Goal: Information Seeking & Learning: Learn about a topic

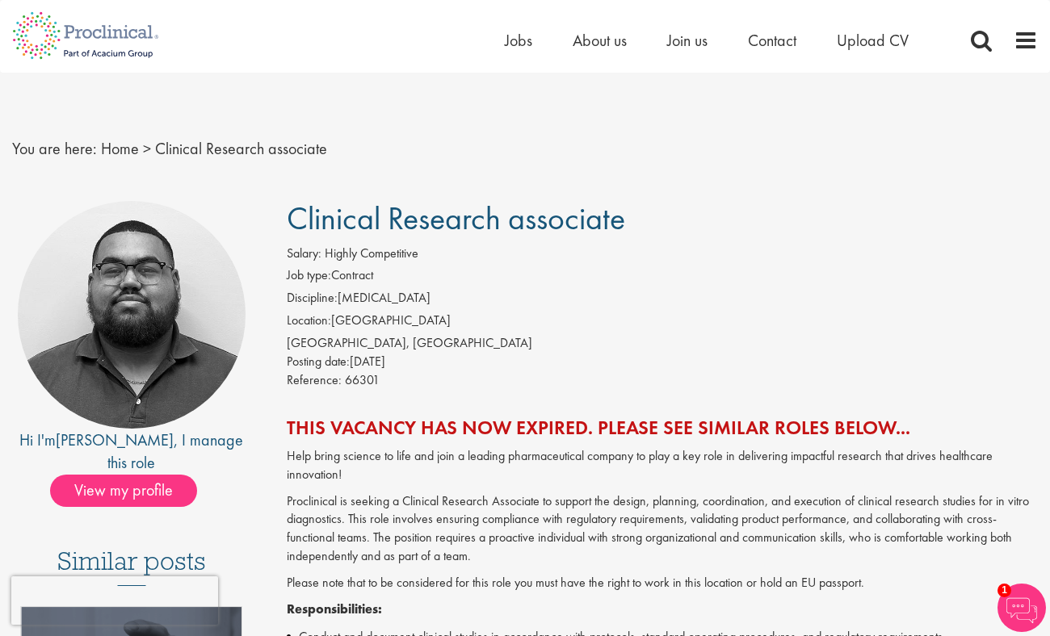
click at [583, 223] on span "Clinical Research associate" at bounding box center [456, 218] width 338 height 41
click at [123, 150] on link "Home" at bounding box center [120, 148] width 38 height 21
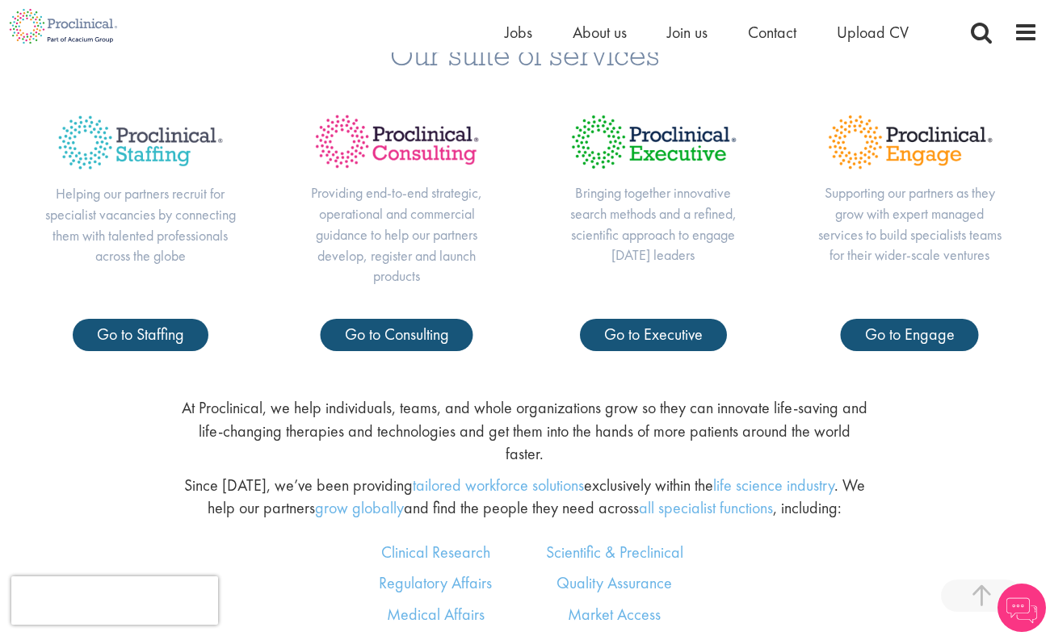
scroll to position [1047, 0]
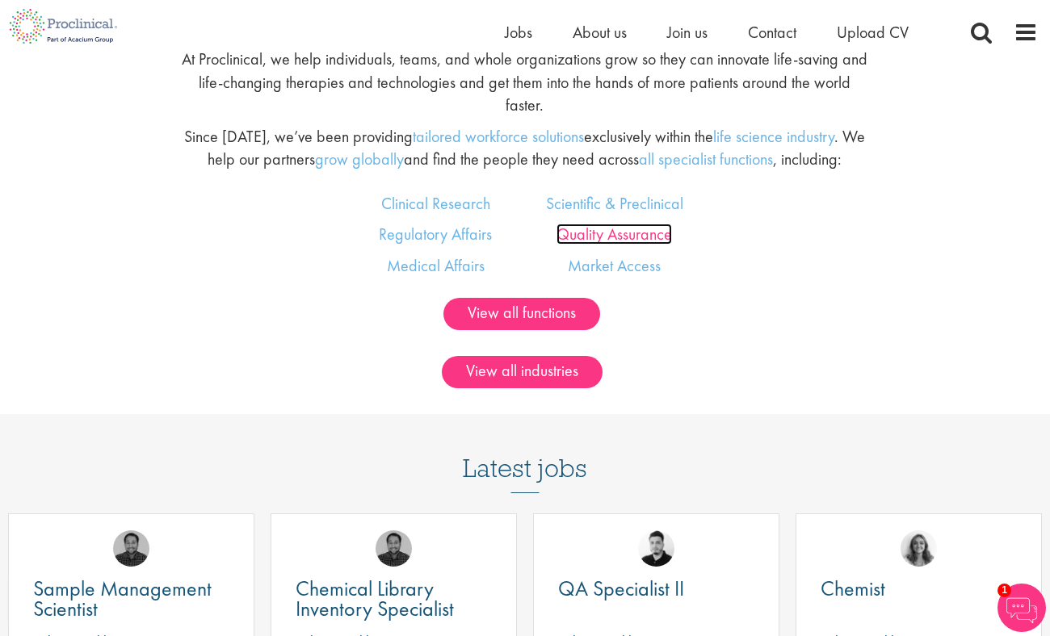
click at [601, 224] on link "Quality Assurance" at bounding box center [613, 234] width 115 height 21
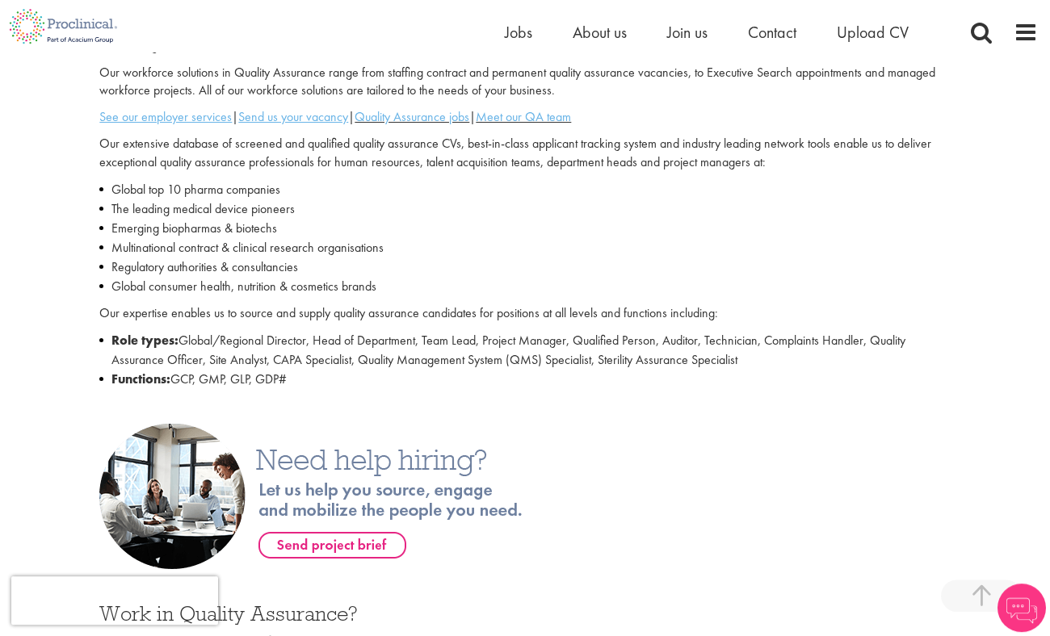
scroll to position [523, 0]
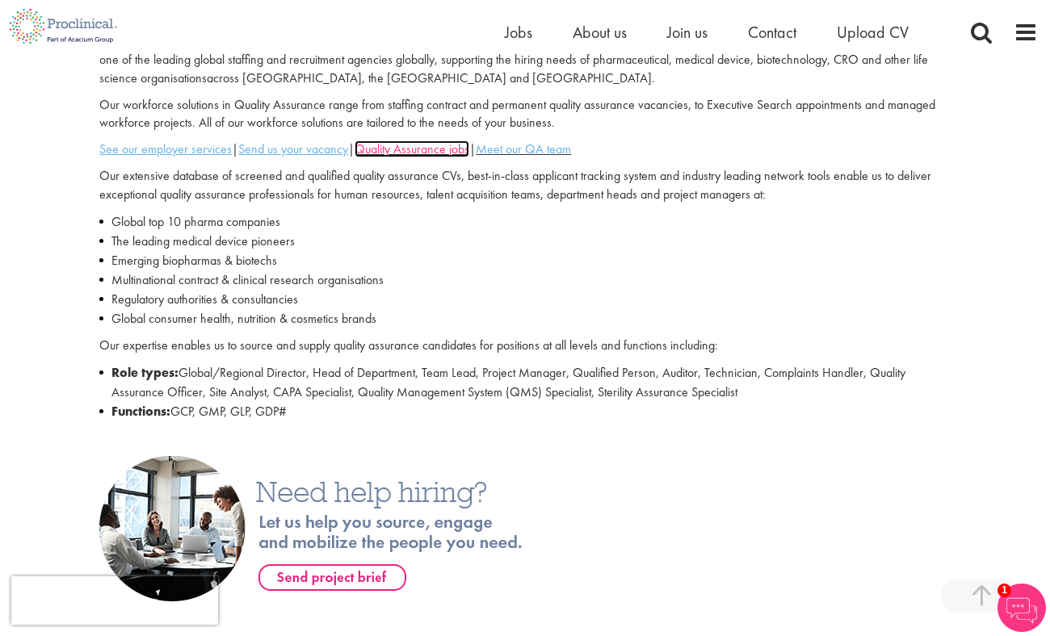
click at [418, 149] on link "Quality Assurance jobs" at bounding box center [411, 149] width 115 height 17
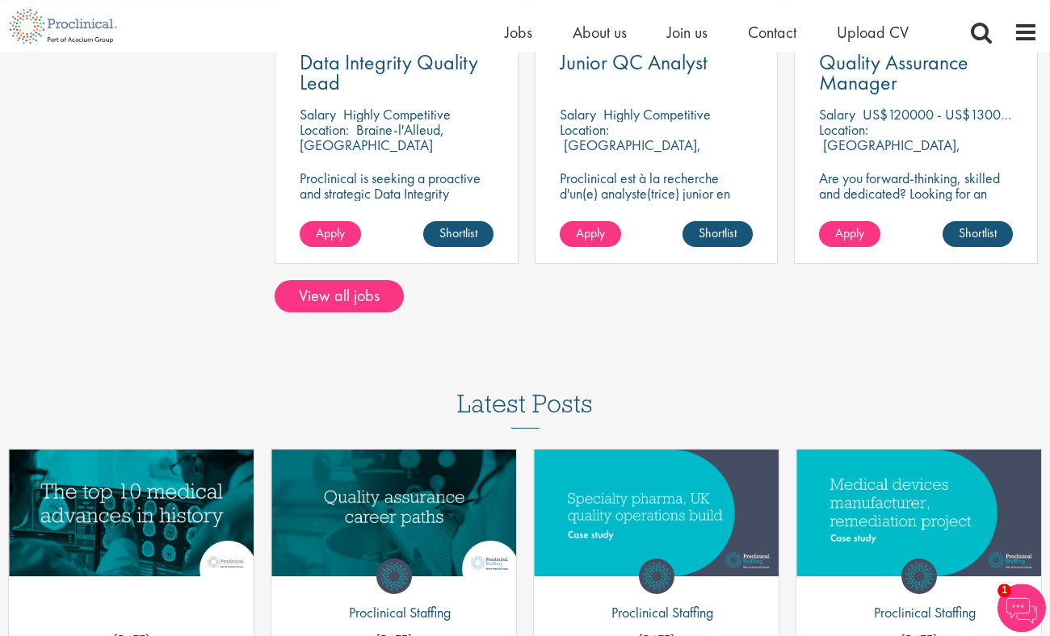
scroll to position [1483, 0]
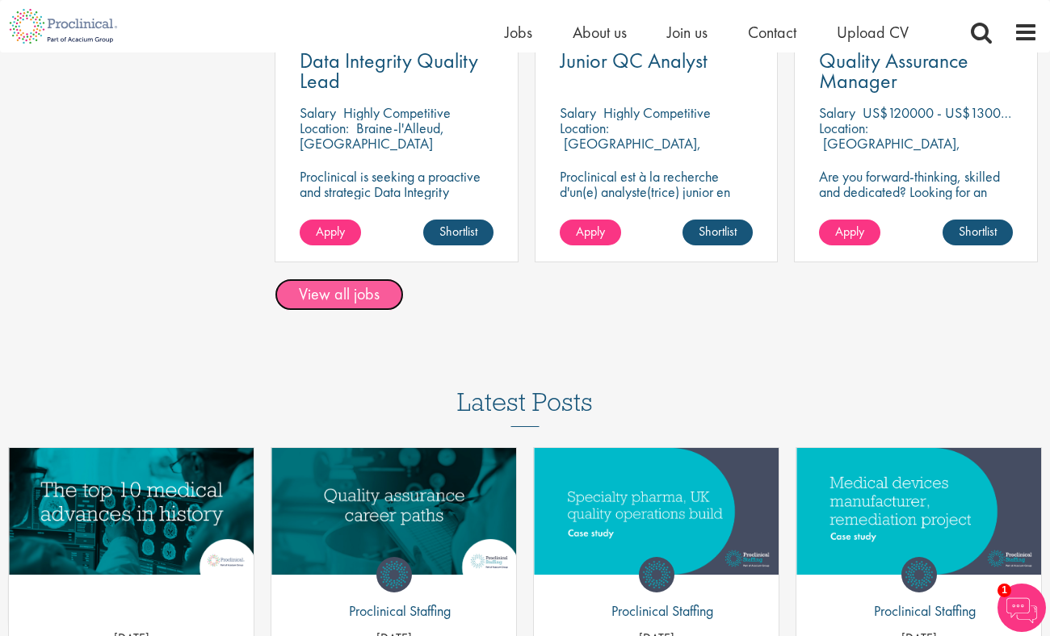
click at [353, 292] on link "View all jobs" at bounding box center [339, 295] width 129 height 32
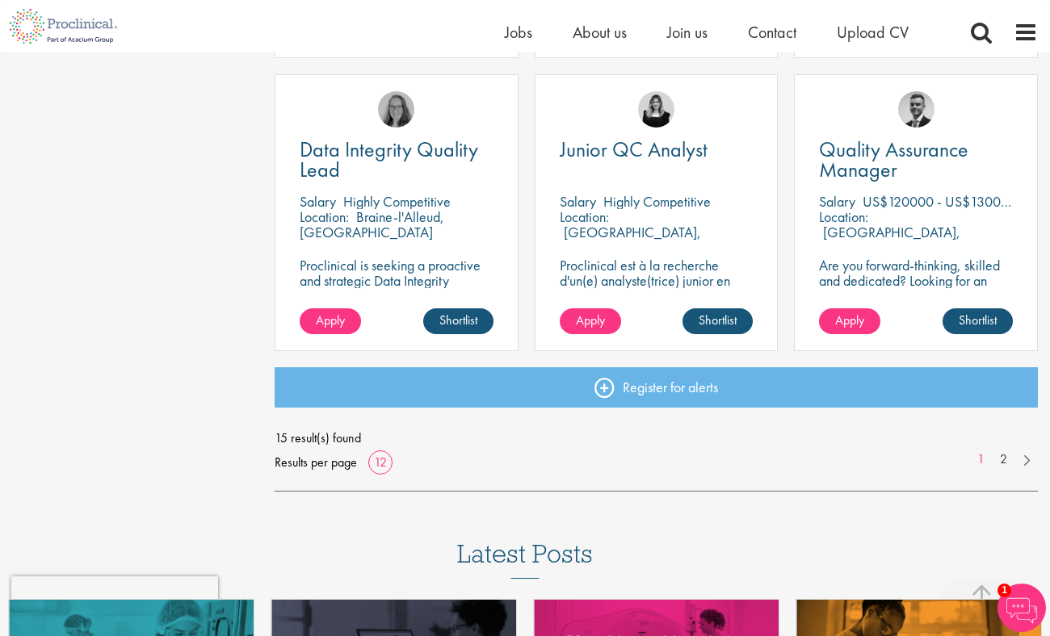
scroll to position [1221, 0]
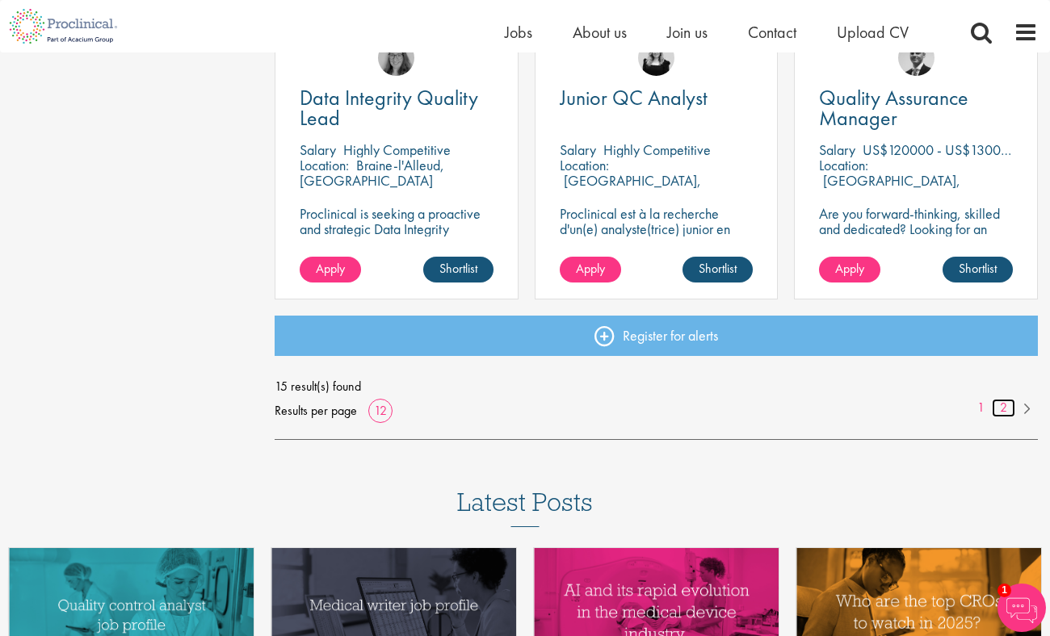
click at [1005, 407] on link "2" at bounding box center [1003, 408] width 23 height 19
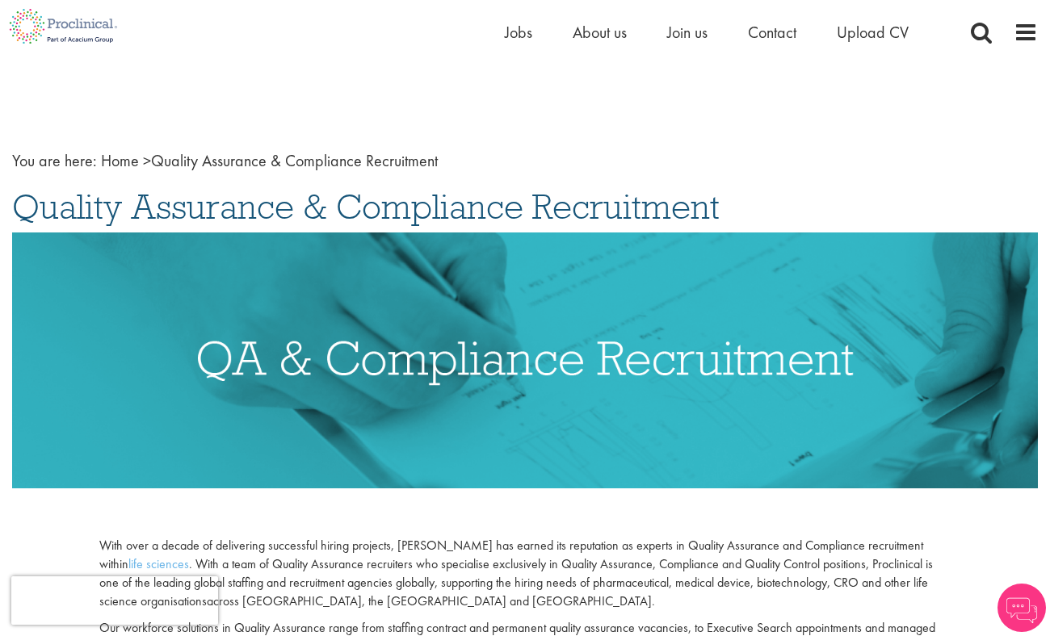
scroll to position [523, 0]
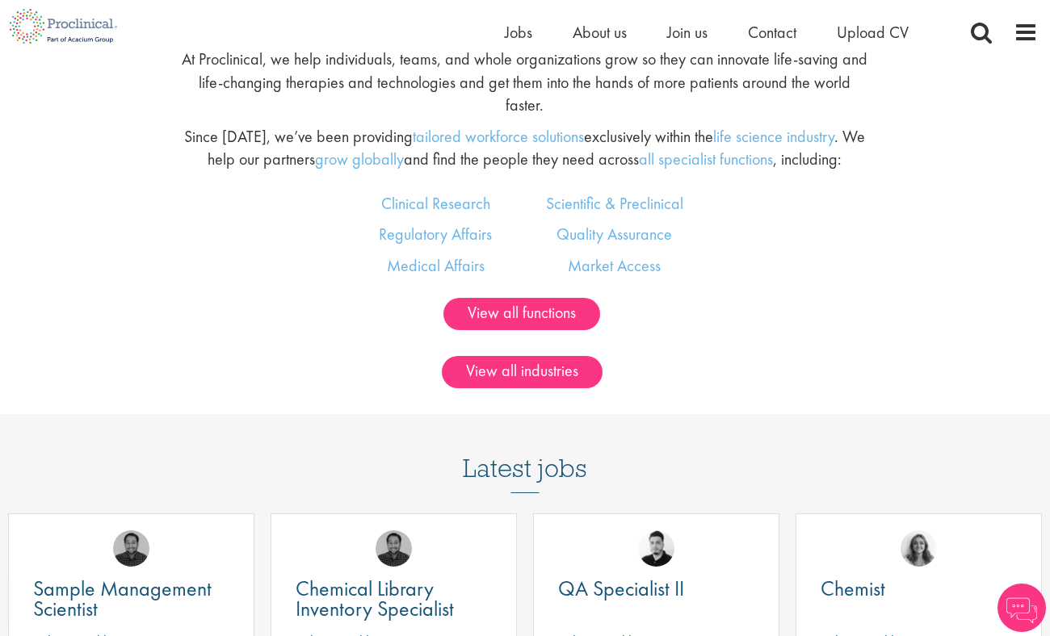
scroll to position [1047, 0]
click at [463, 224] on link "Regulatory Affairs" at bounding box center [435, 234] width 113 height 21
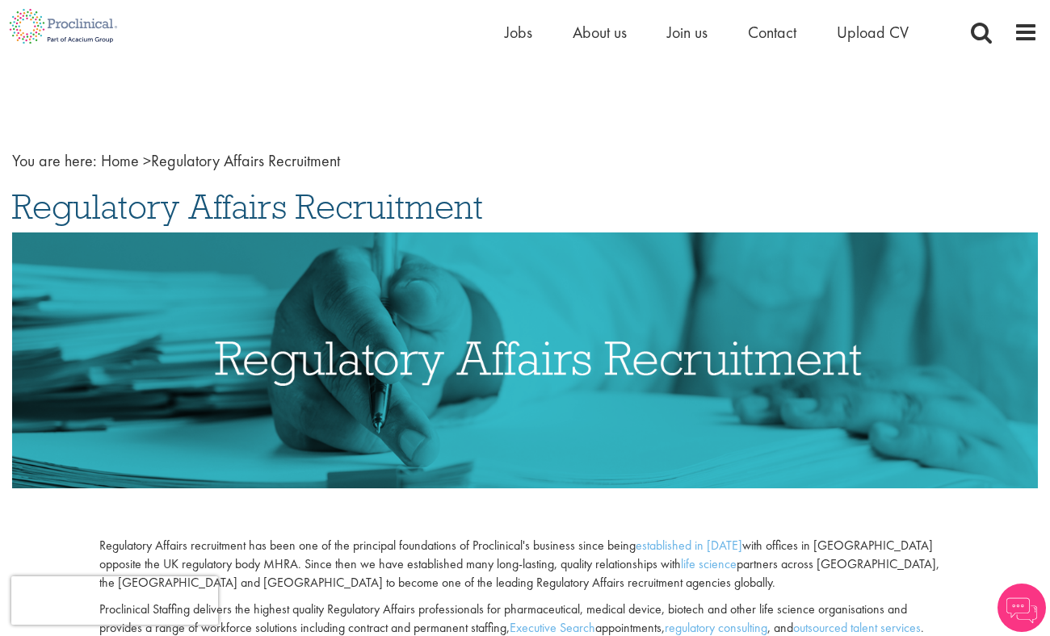
scroll to position [436, 0]
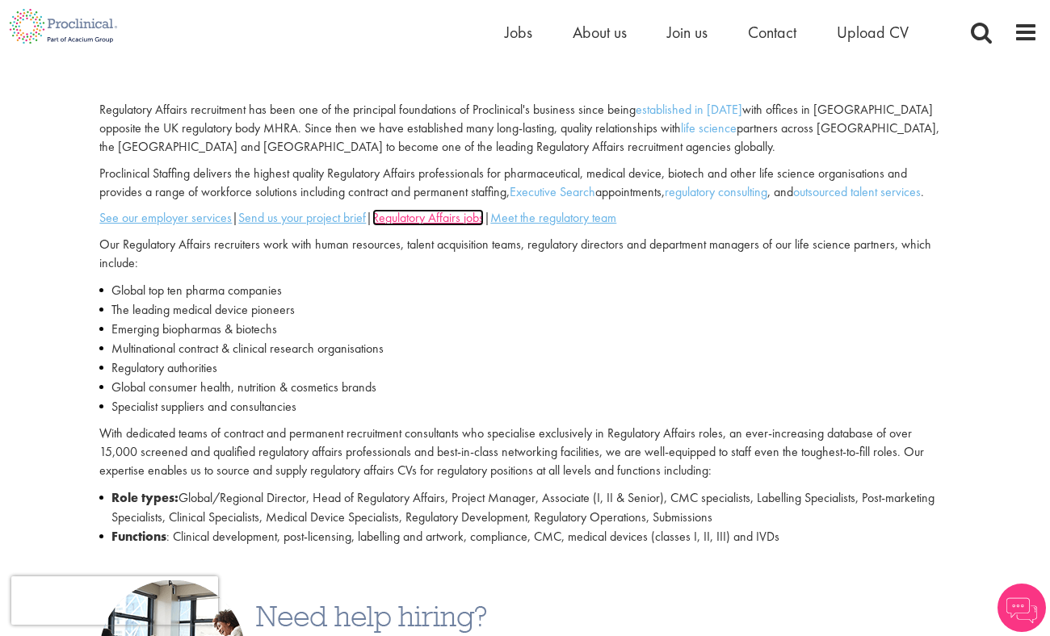
click at [446, 225] on u "Regulatory Affairs jobs" at bounding box center [427, 217] width 111 height 17
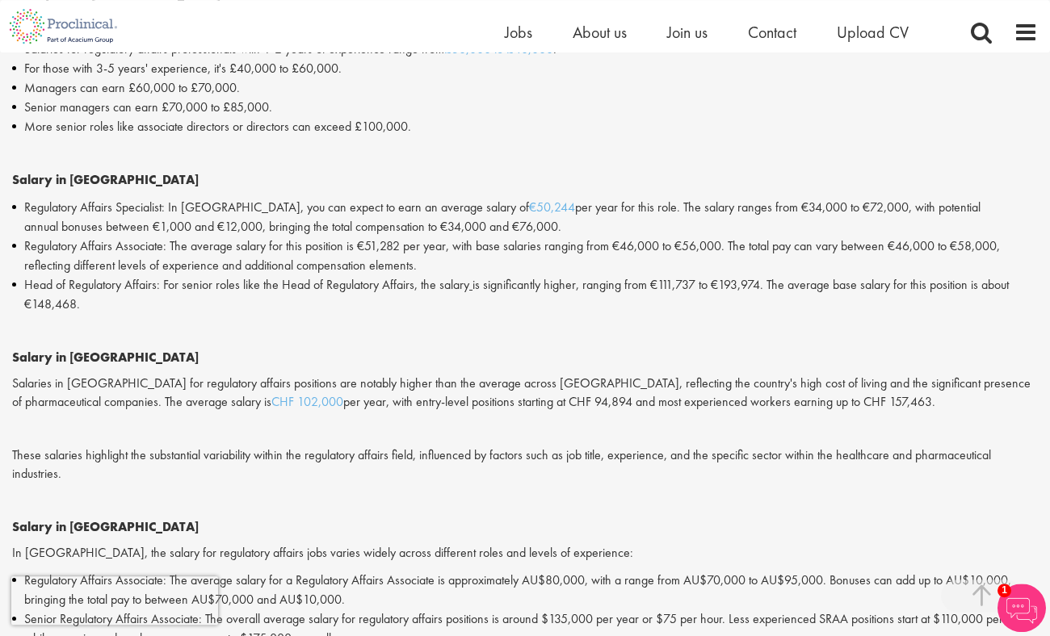
scroll to position [1657, 0]
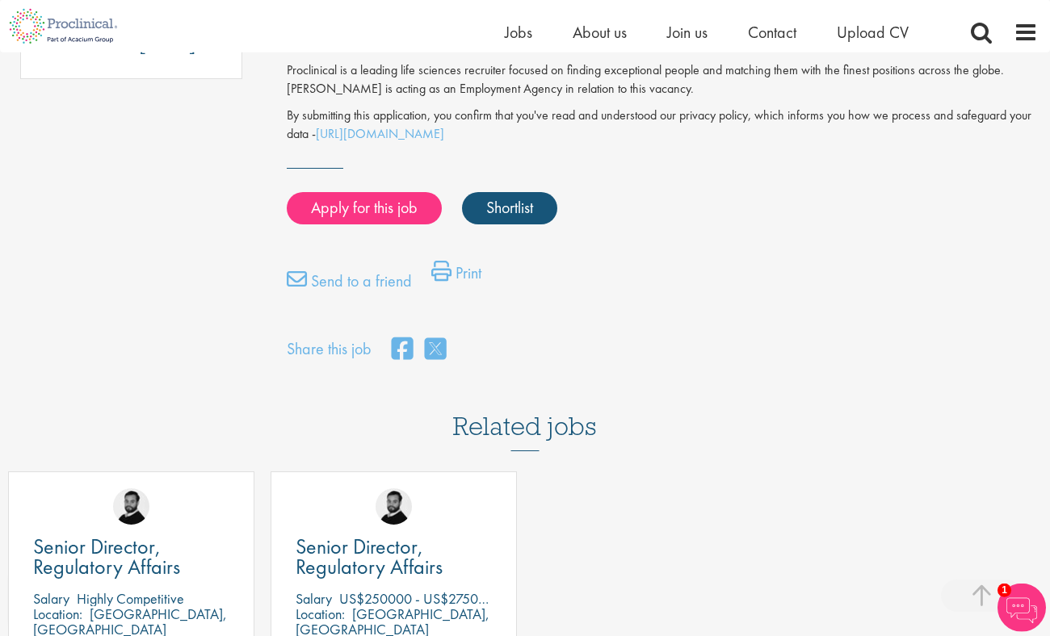
scroll to position [1047, 0]
